Goal: Information Seeking & Learning: Learn about a topic

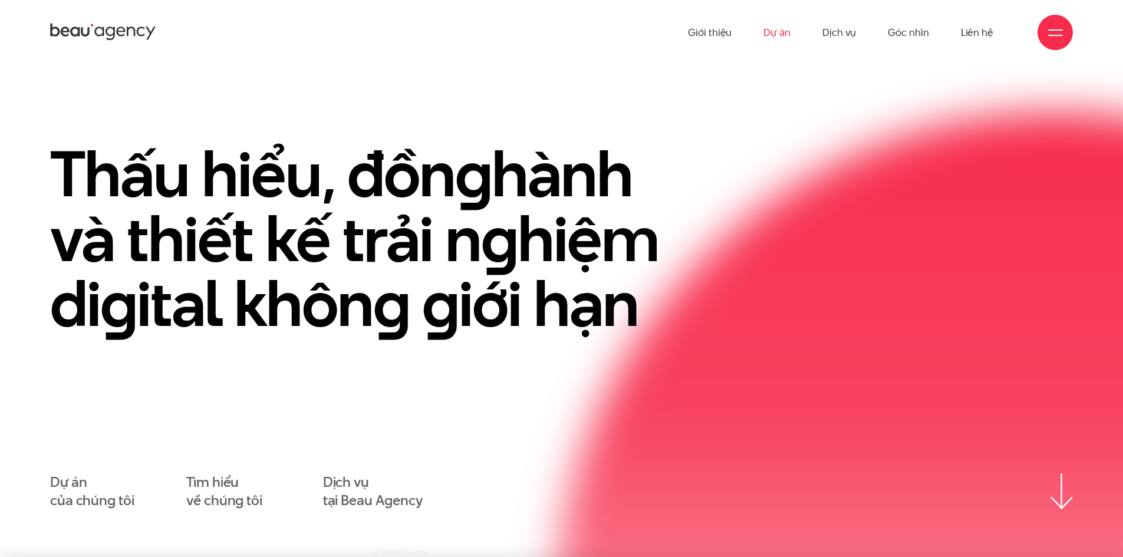
click at [788, 29] on link "Dự án" at bounding box center [777, 32] width 27 height 65
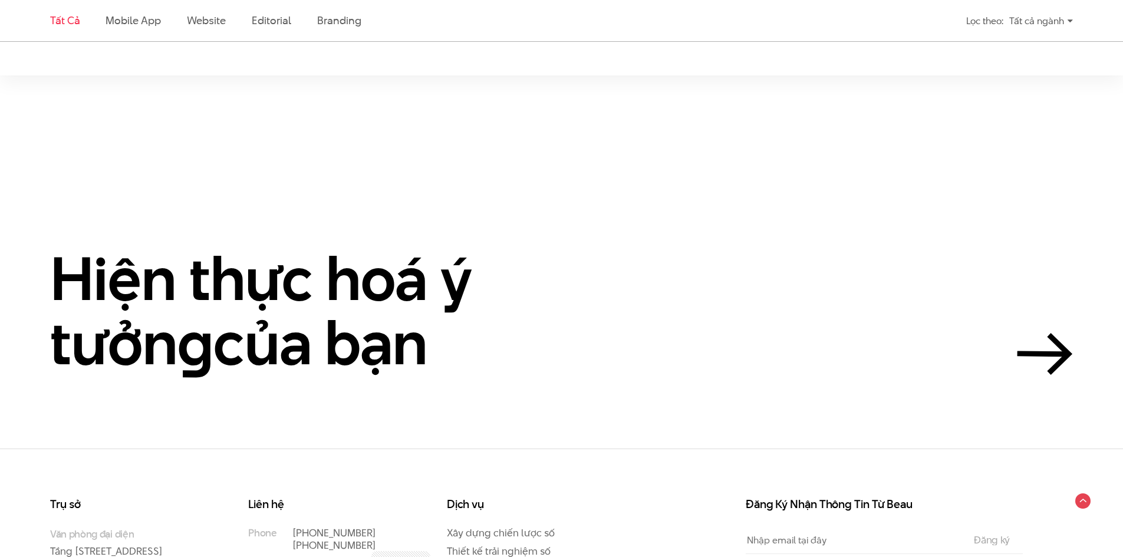
scroll to position [2948, 0]
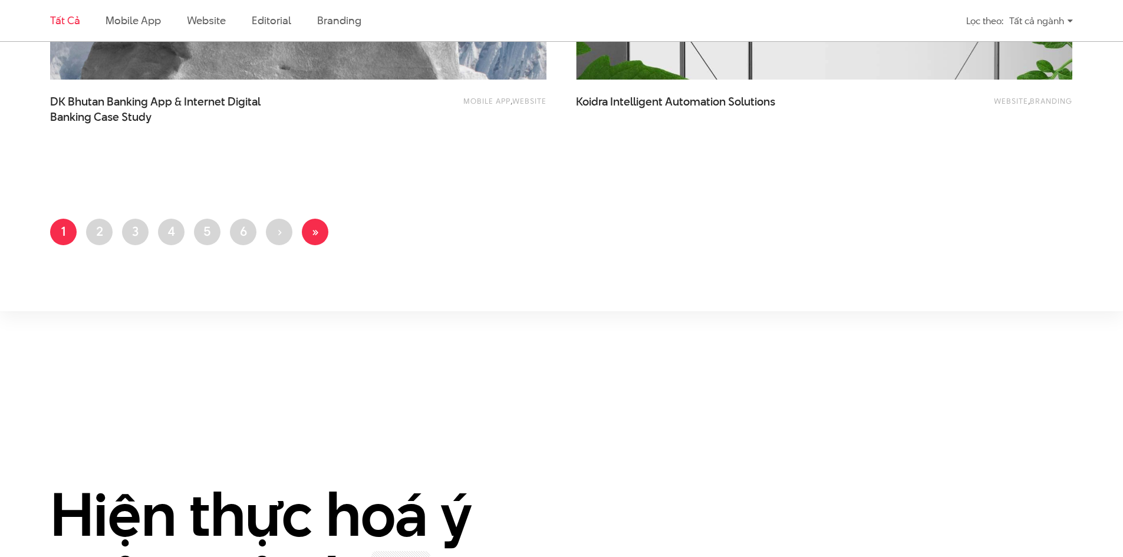
click at [318, 234] on span "»" at bounding box center [315, 231] width 8 height 18
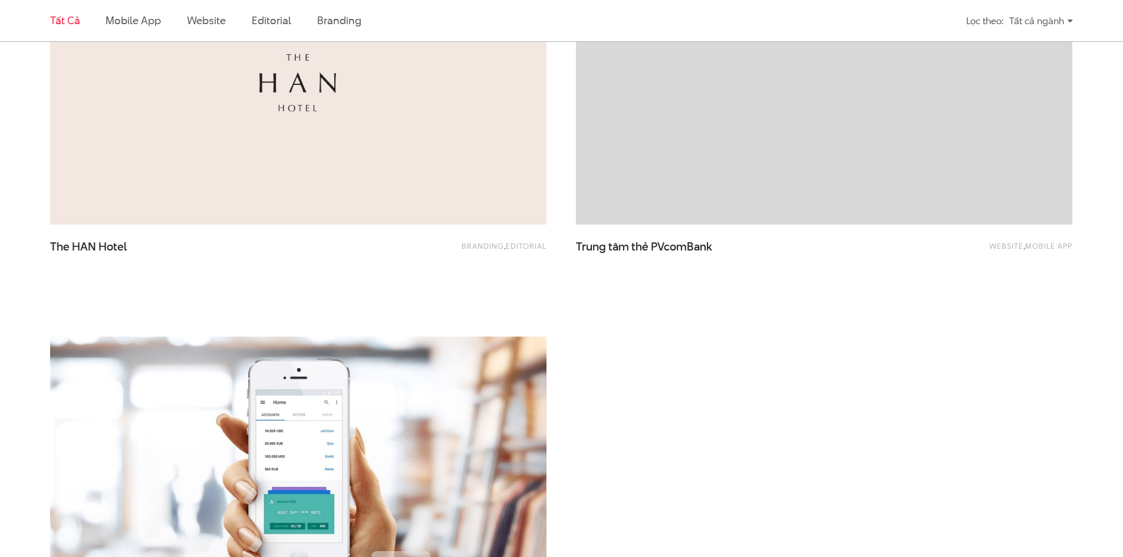
scroll to position [2712, 0]
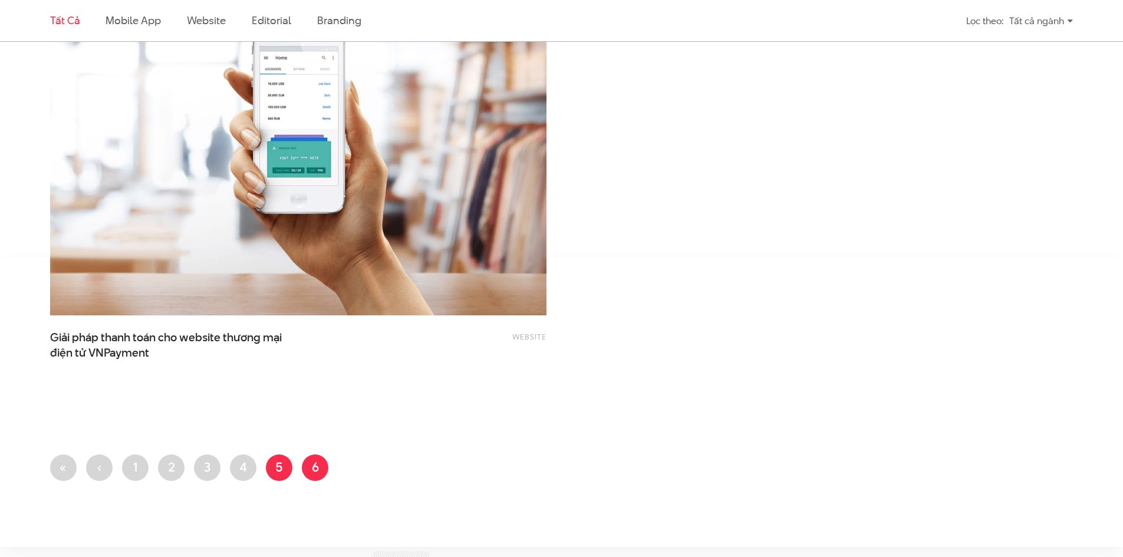
click at [281, 460] on link "Trang 5" at bounding box center [279, 468] width 27 height 27
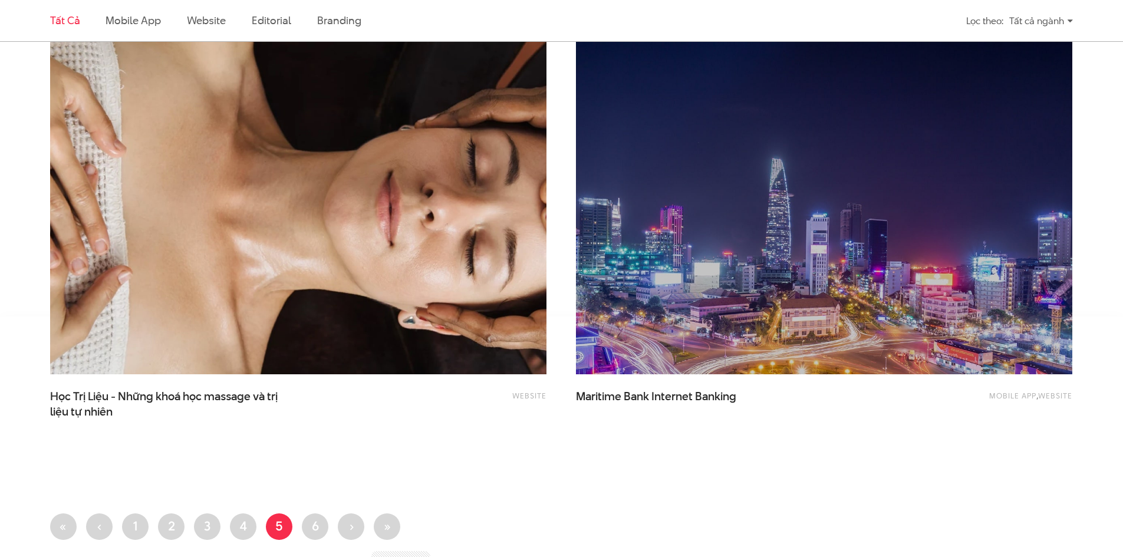
scroll to position [2948, 0]
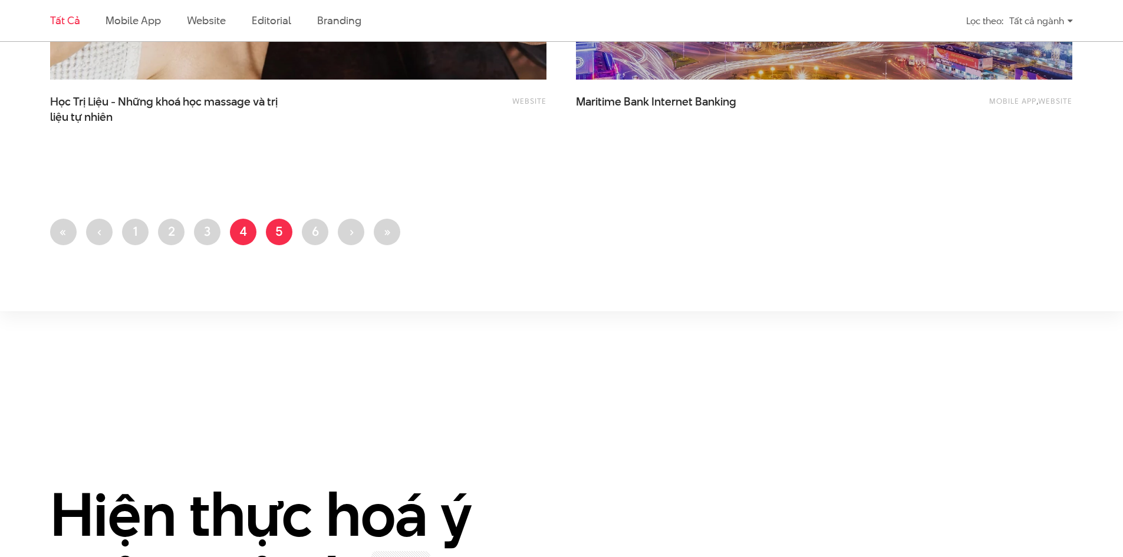
click at [253, 225] on link "Trang 4" at bounding box center [243, 232] width 27 height 27
click at [206, 227] on link "Trang 3" at bounding box center [207, 232] width 27 height 27
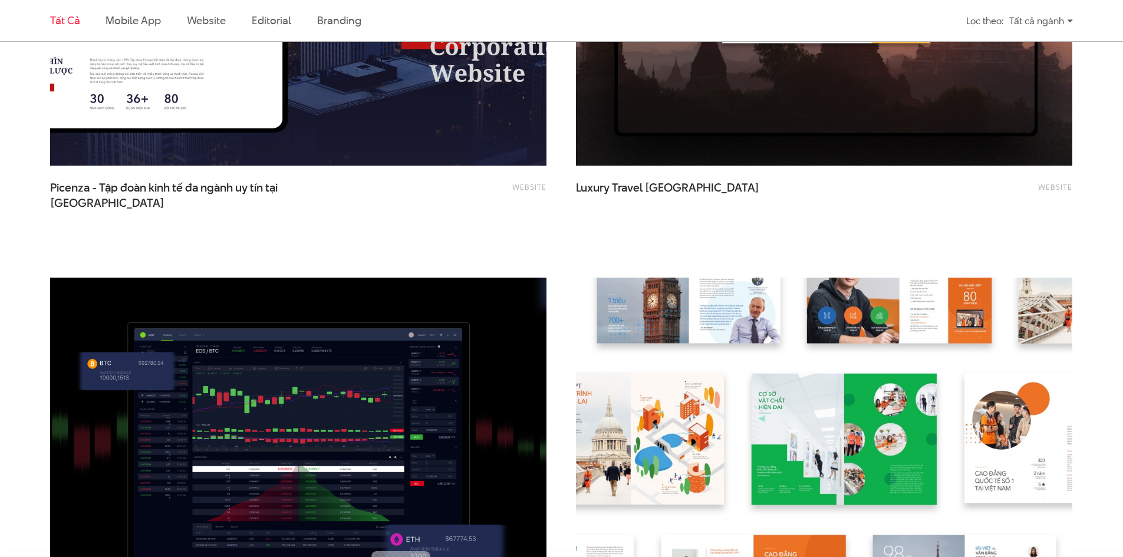
scroll to position [2712, 0]
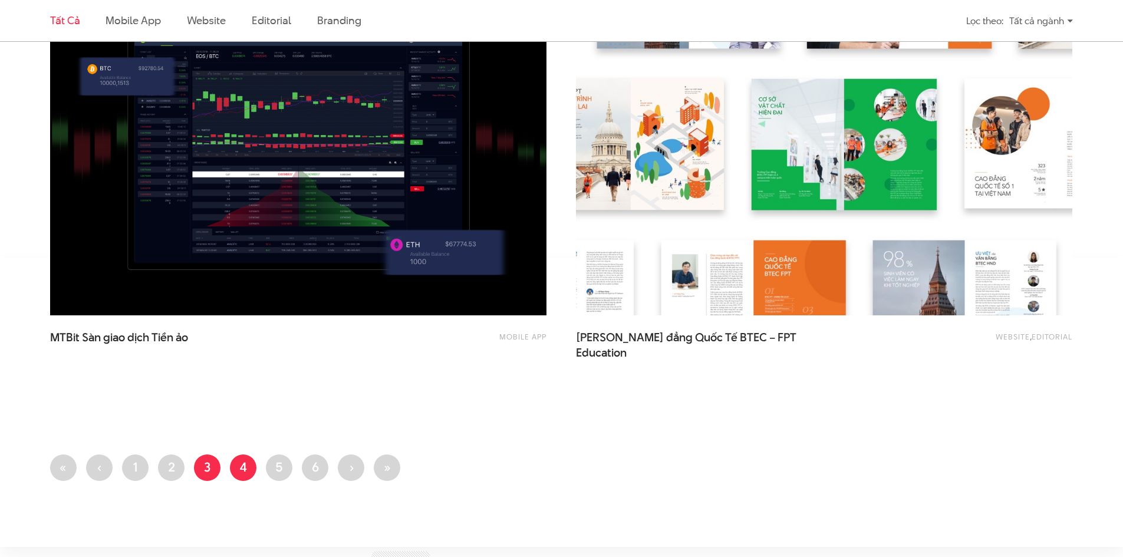
click at [205, 468] on link "Trang 3" at bounding box center [207, 468] width 27 height 27
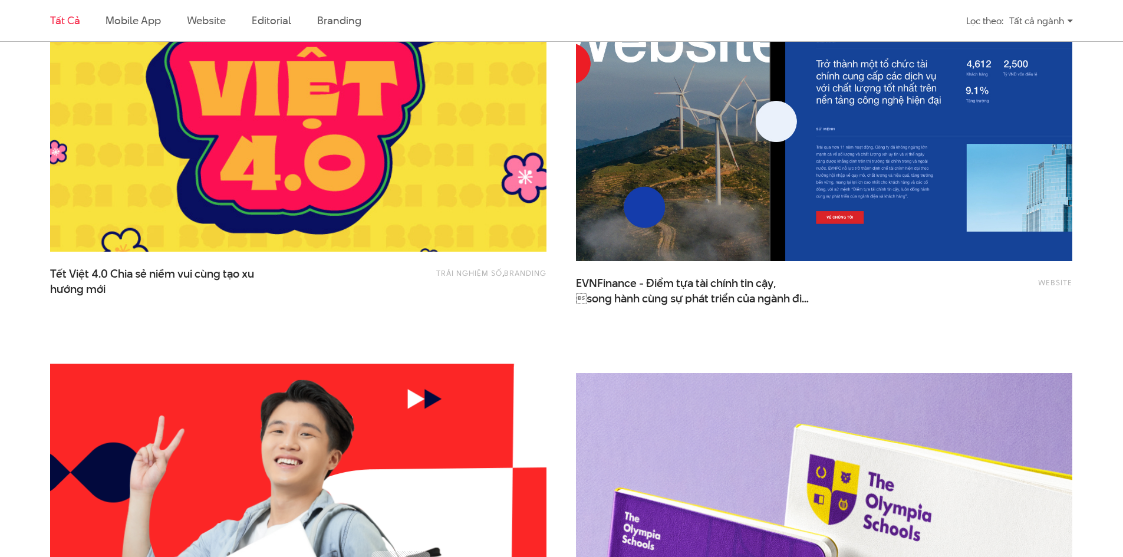
scroll to position [1710, 0]
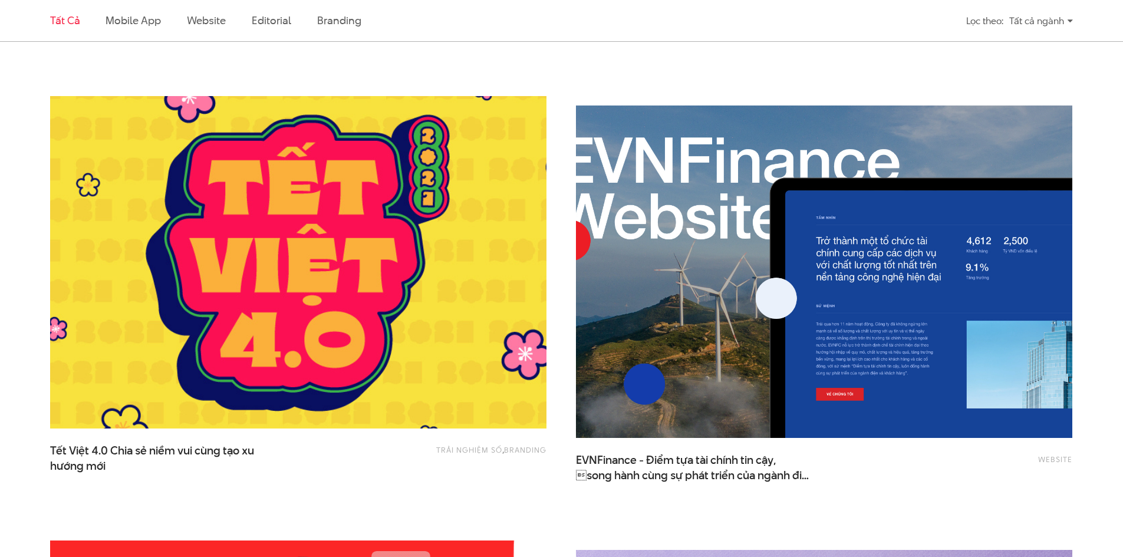
click at [338, 274] on img at bounding box center [298, 263] width 546 height 366
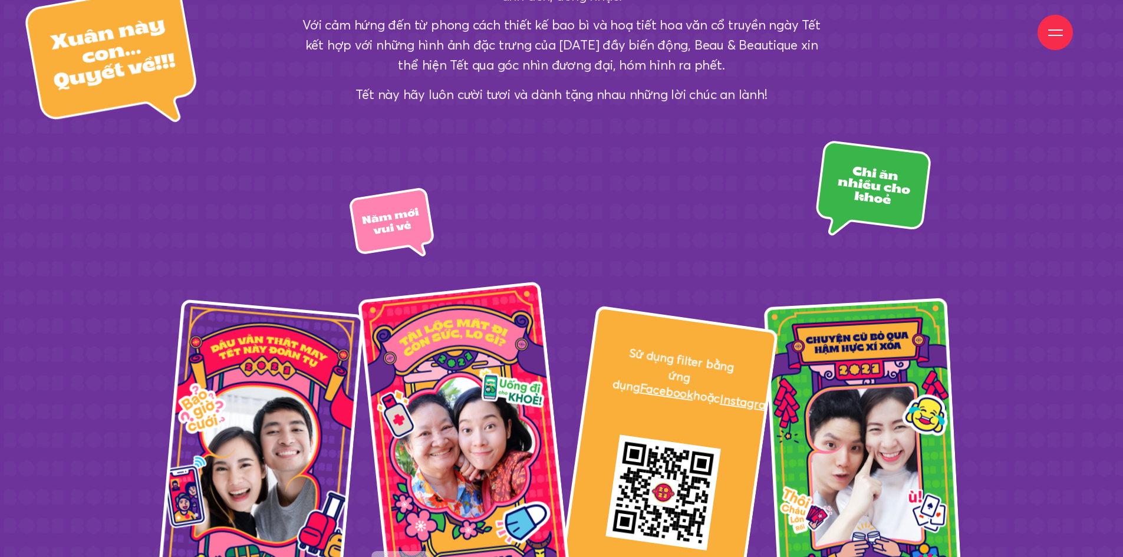
scroll to position [2299, 0]
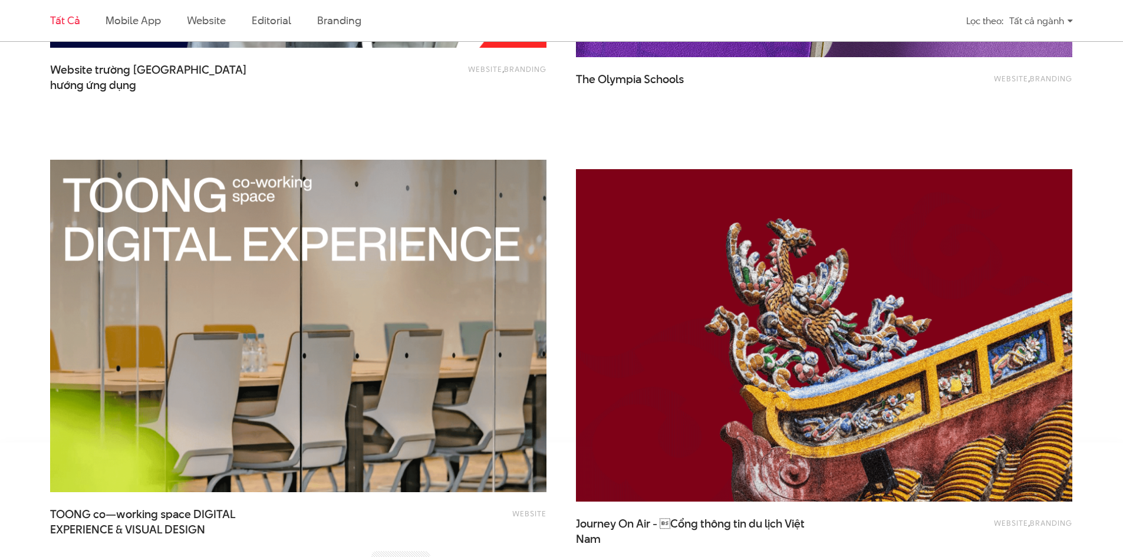
scroll to position [2889, 0]
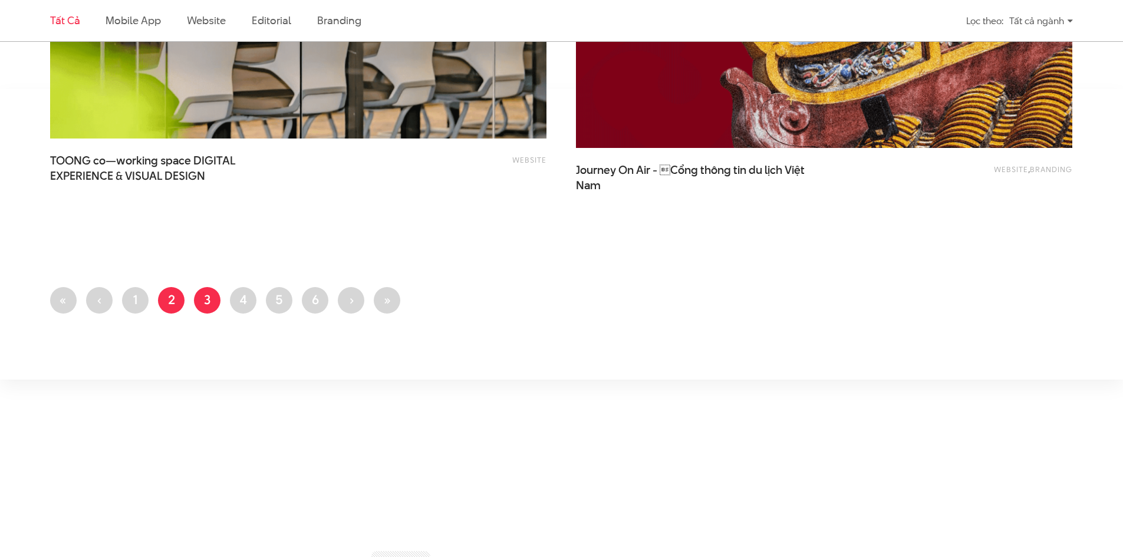
click at [172, 305] on link "Trang 2" at bounding box center [171, 300] width 27 height 27
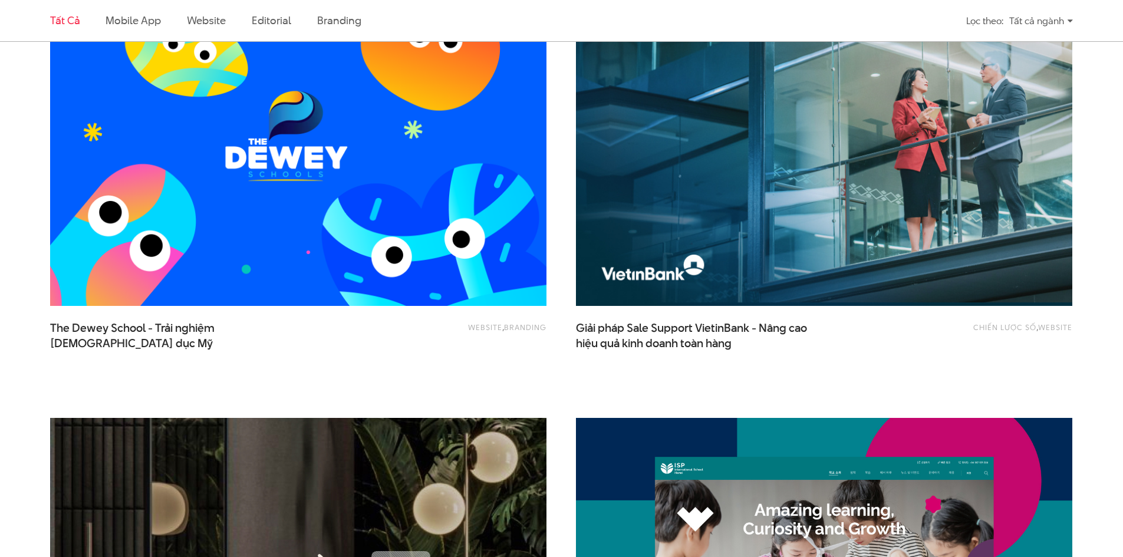
scroll to position [884, 0]
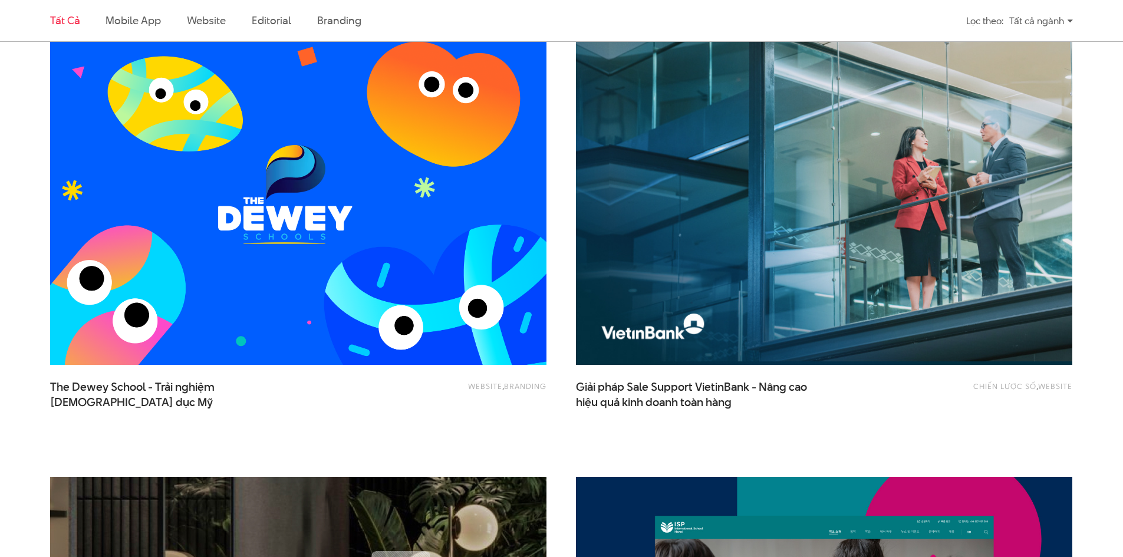
click at [401, 273] on img at bounding box center [298, 199] width 546 height 366
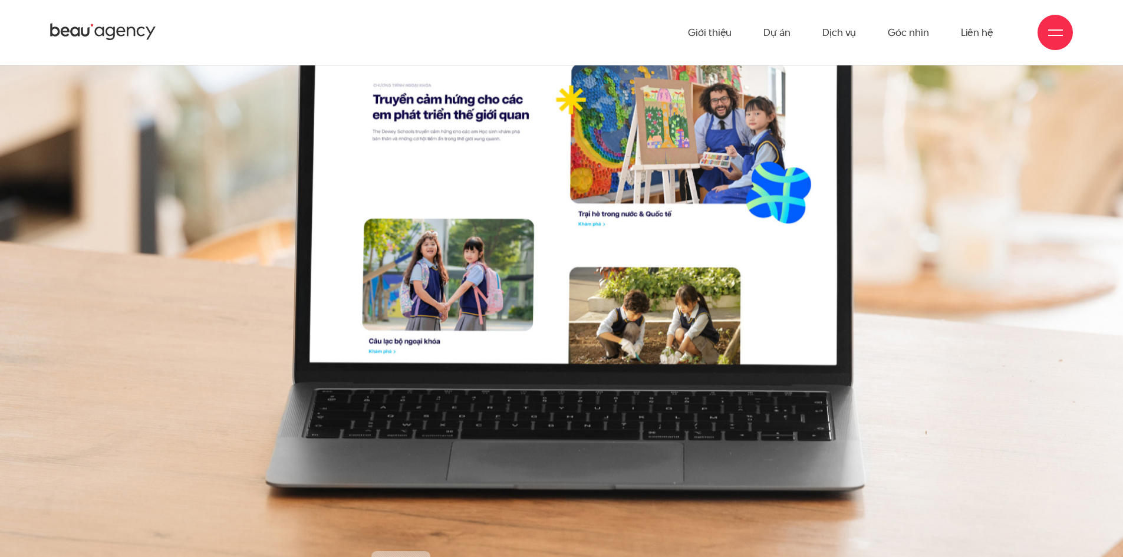
scroll to position [17859, 0]
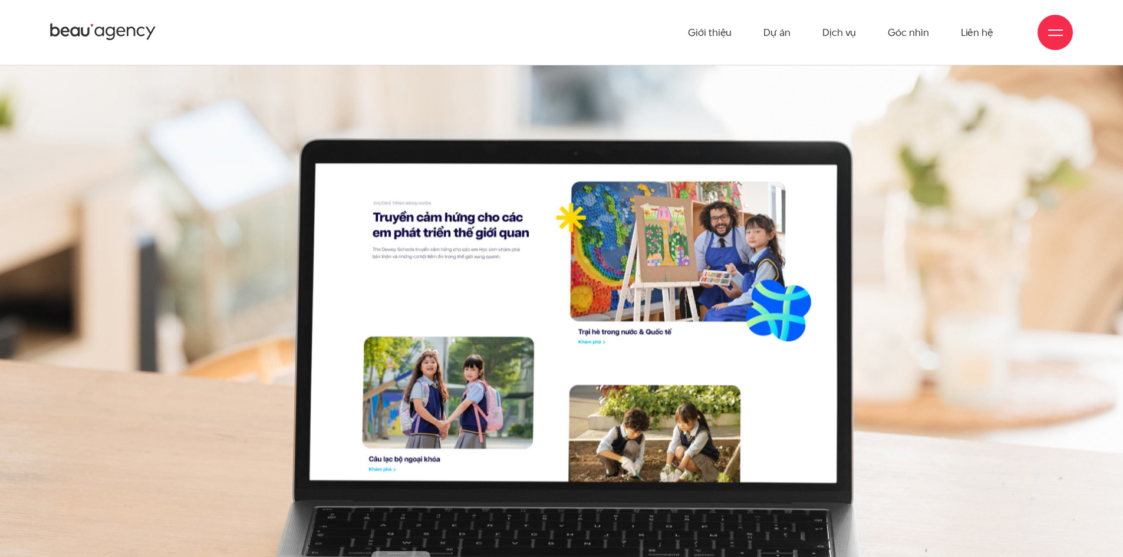
drag, startPoint x: 144, startPoint y: 32, endPoint x: 151, endPoint y: 32, distance: 7.1
click at [144, 32] on icon at bounding box center [103, 32] width 106 height 21
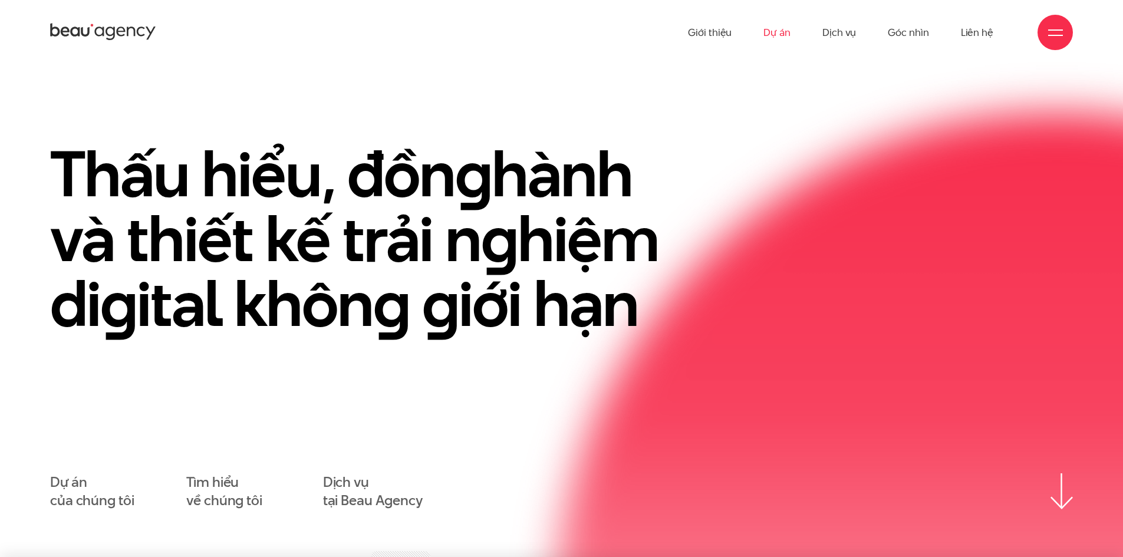
click at [772, 29] on link "Dự án" at bounding box center [777, 32] width 27 height 65
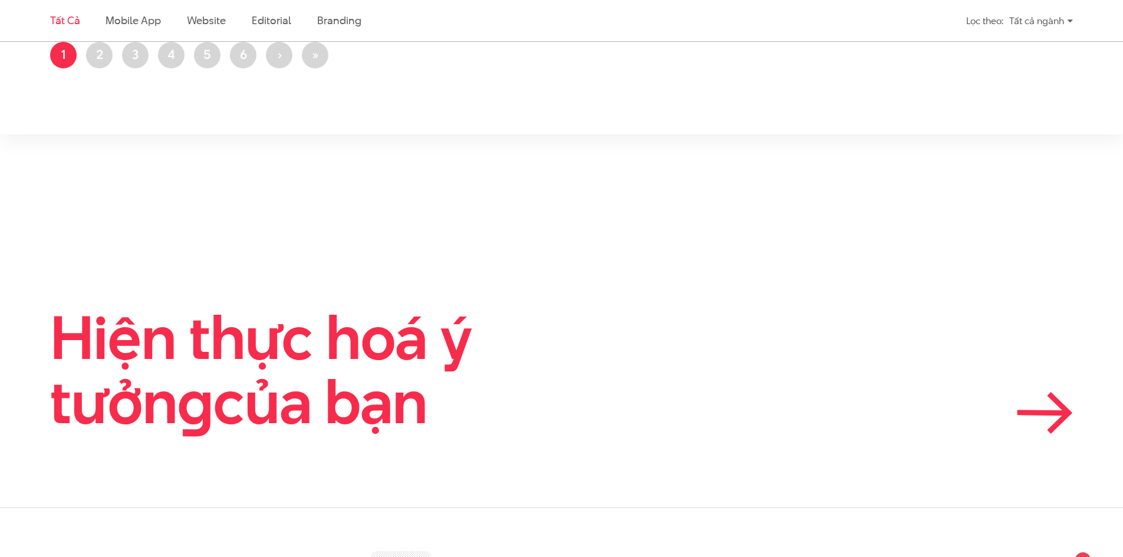
scroll to position [2889, 0]
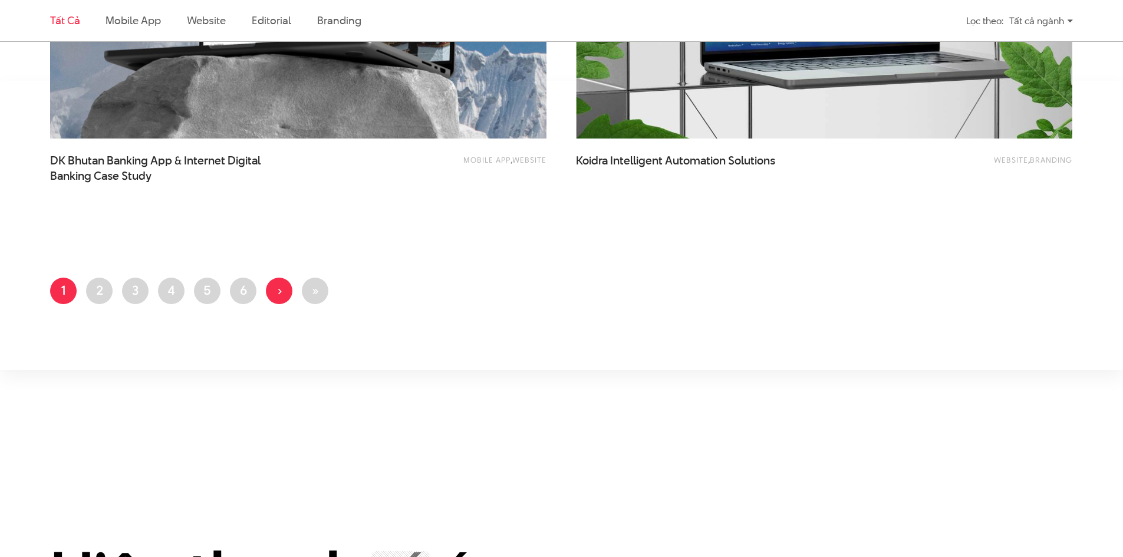
click at [285, 295] on link "Next page ›" at bounding box center [279, 291] width 27 height 27
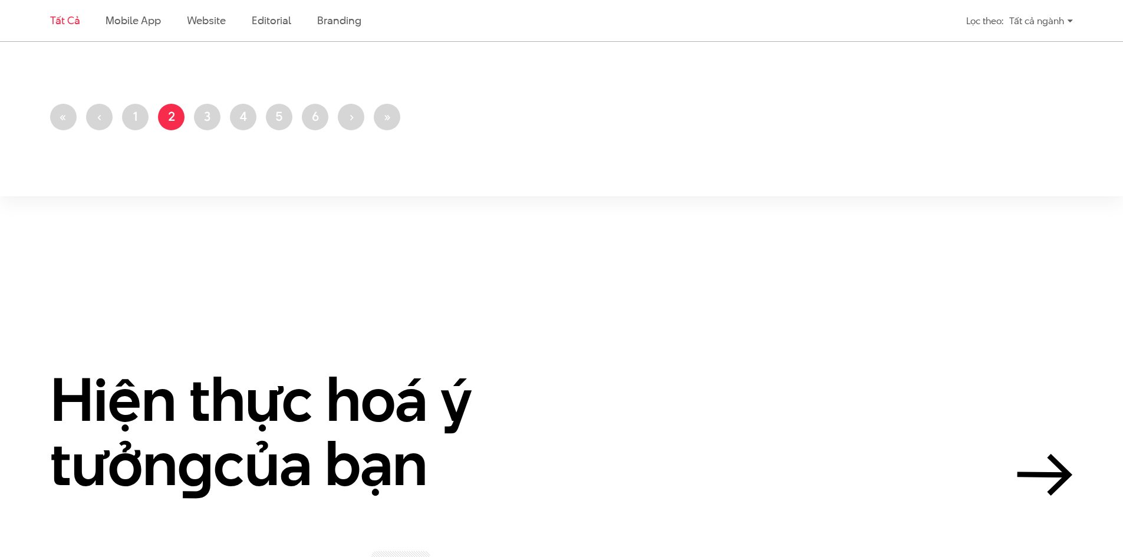
scroll to position [2889, 0]
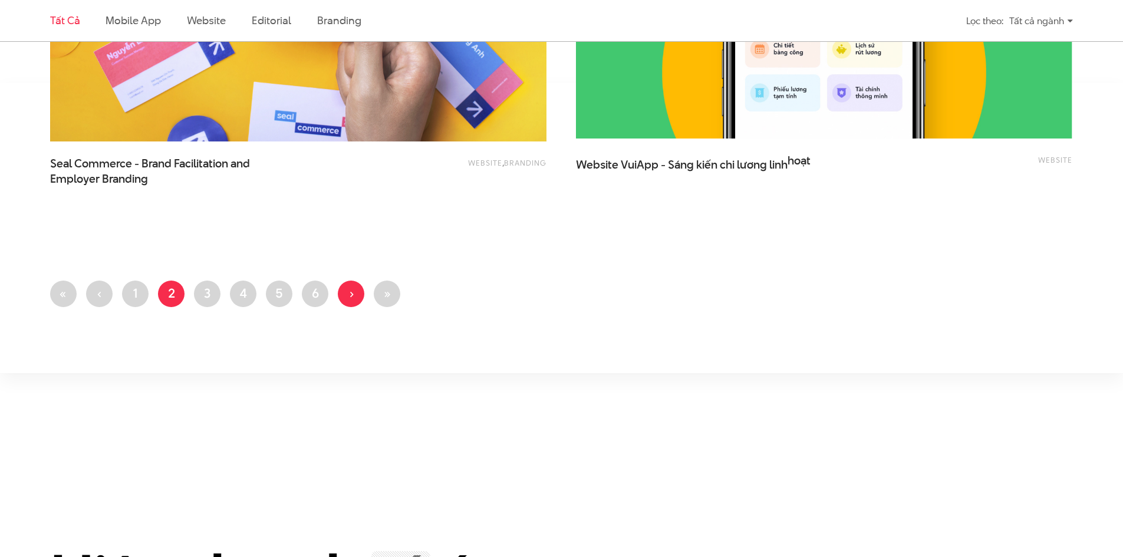
click at [356, 295] on link "Next page ›" at bounding box center [351, 294] width 27 height 27
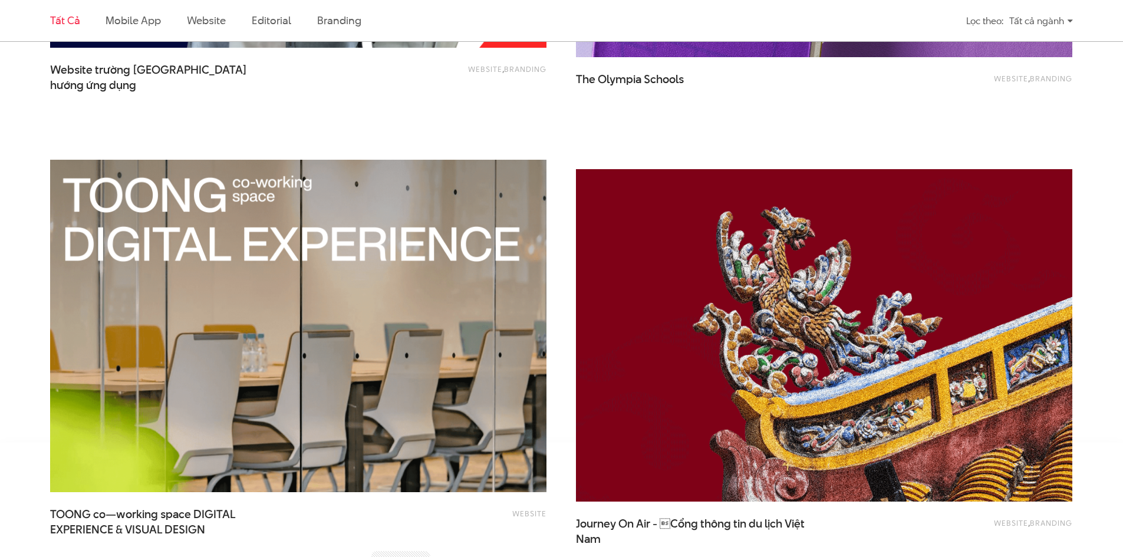
scroll to position [2122, 0]
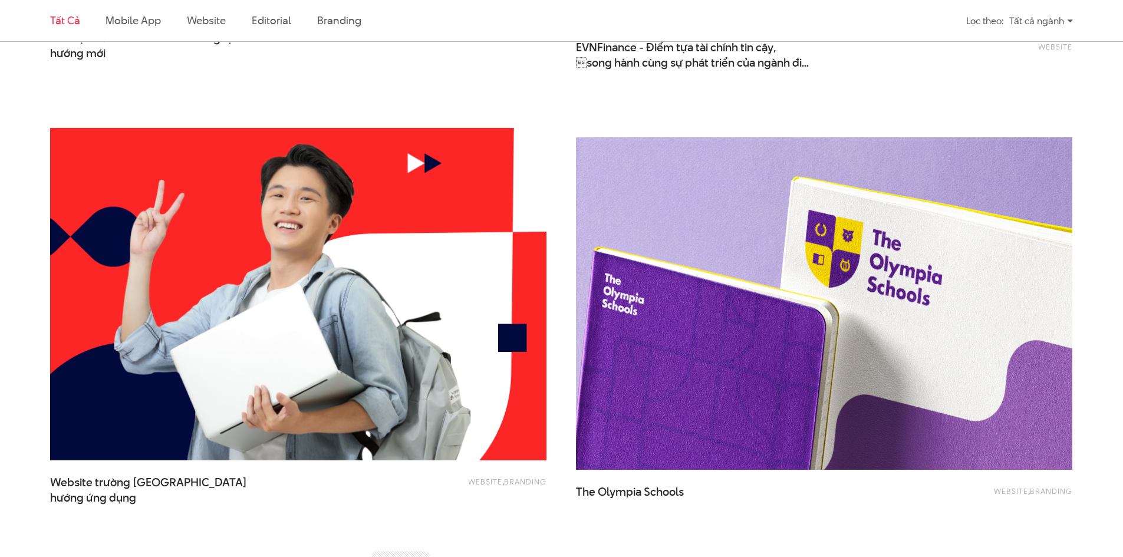
click at [683, 272] on img at bounding box center [824, 304] width 546 height 366
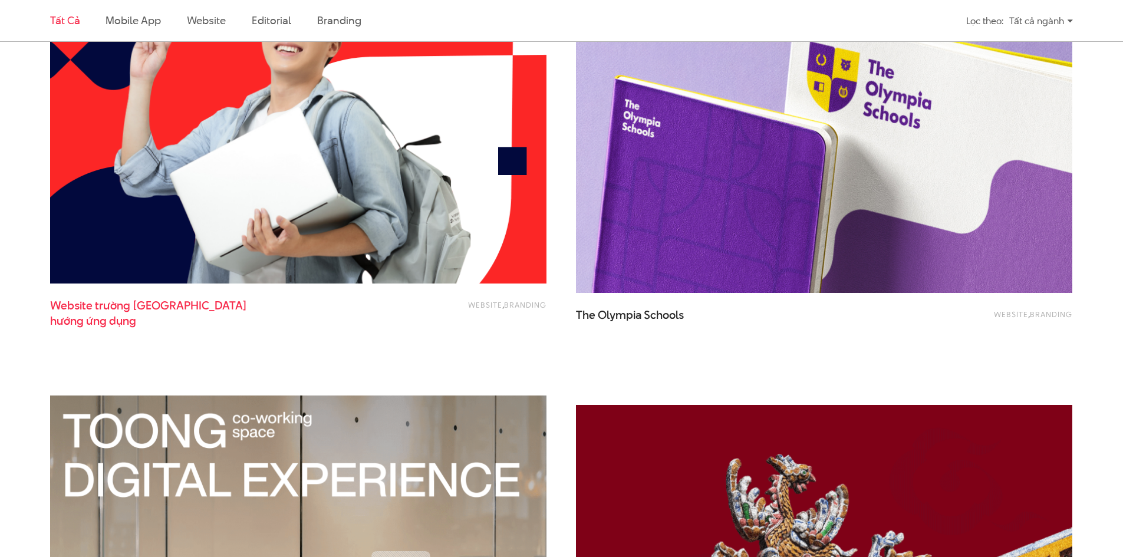
click at [178, 308] on span "Website trường đại học Thăng Long - Định hướng ứng dụng" at bounding box center [168, 312] width 236 height 29
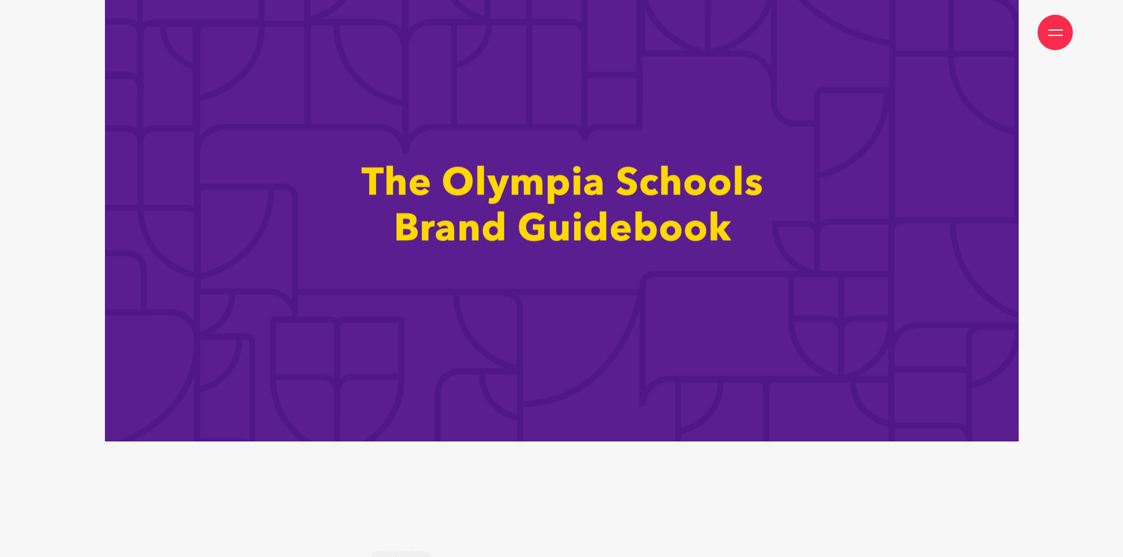
scroll to position [6132, 0]
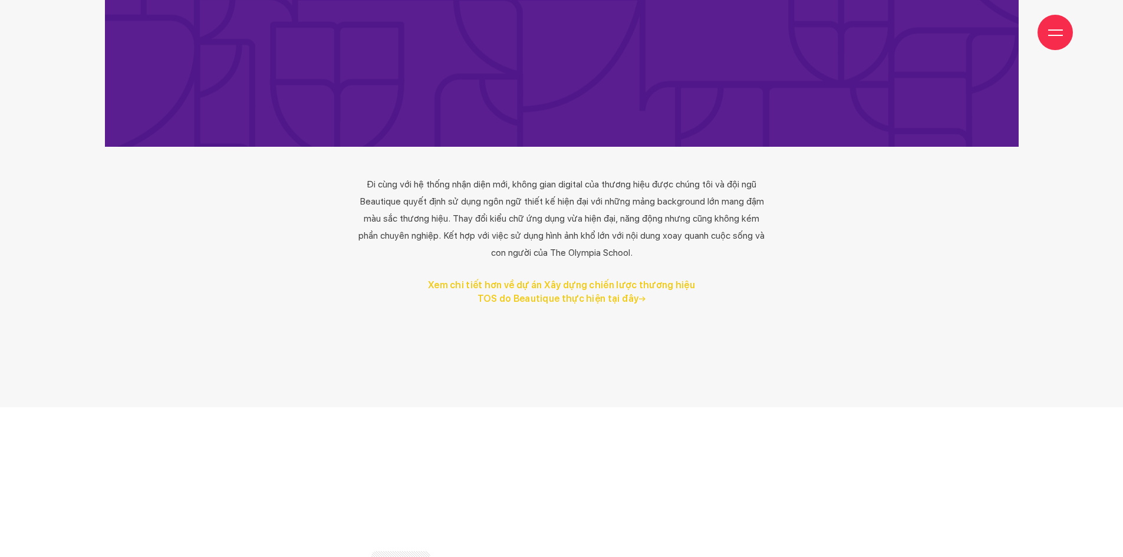
click at [623, 299] on link "Xem chi tiết hơn về dự án Xây dựng chiến lược thương hiệu TOS do Beautique thực…" at bounding box center [561, 292] width 277 height 26
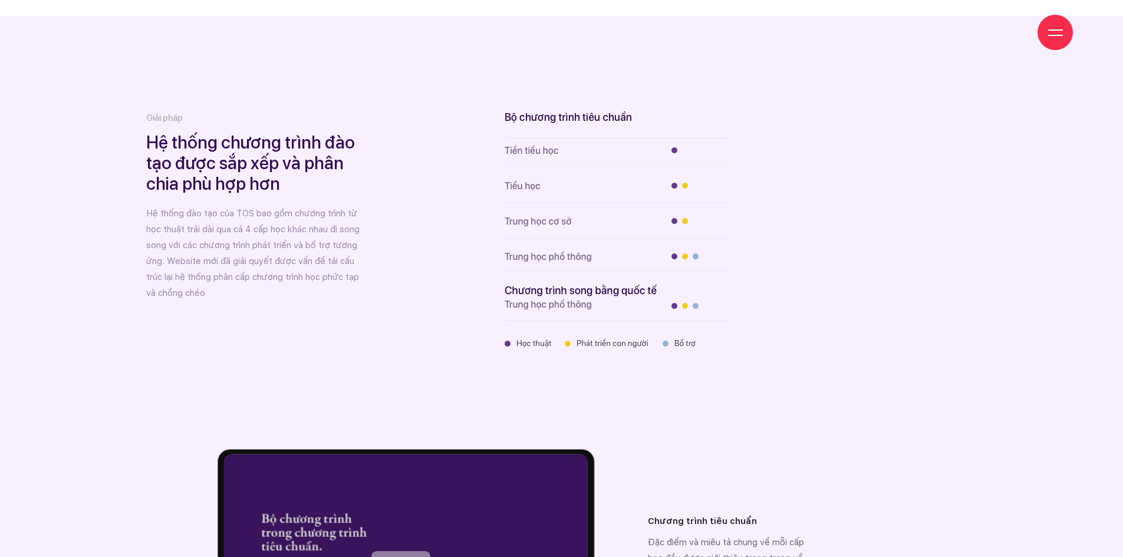
scroll to position [9964, 0]
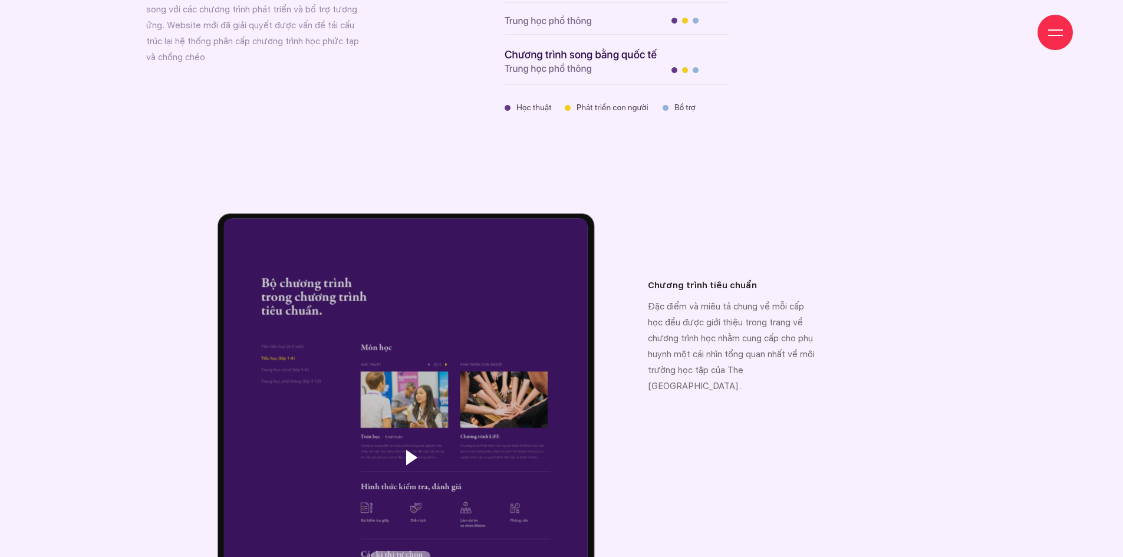
scroll to position [6132, 0]
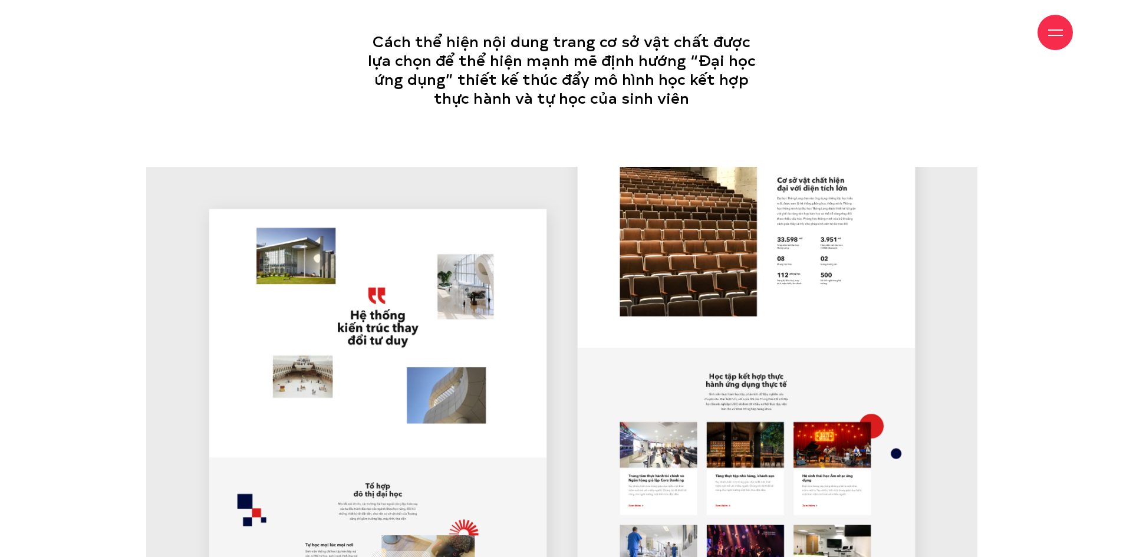
scroll to position [9021, 0]
